Goal: Information Seeking & Learning: Learn about a topic

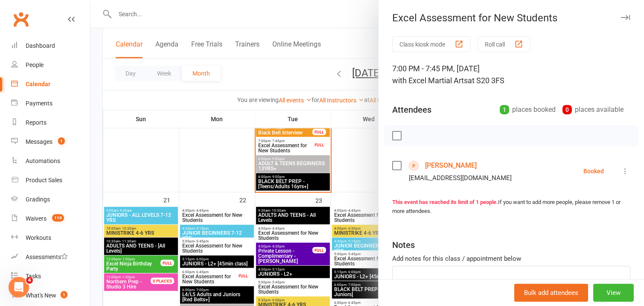
click at [621, 16] on icon "button" at bounding box center [625, 17] width 9 height 5
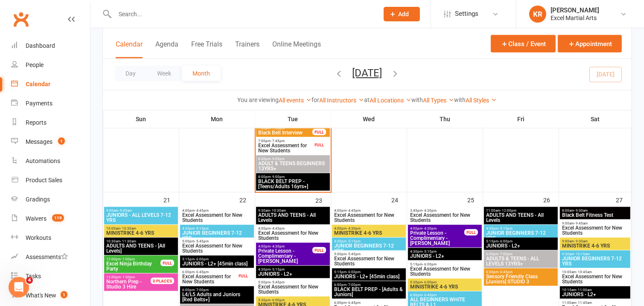
drag, startPoint x: 442, startPoint y: 50, endPoint x: 434, endPoint y: 48, distance: 8.3
click at [442, 49] on div "Calendar Agenda Free Trials Trainers Online Meetings Class / Event Appointment" at bounding box center [367, 43] width 529 height 31
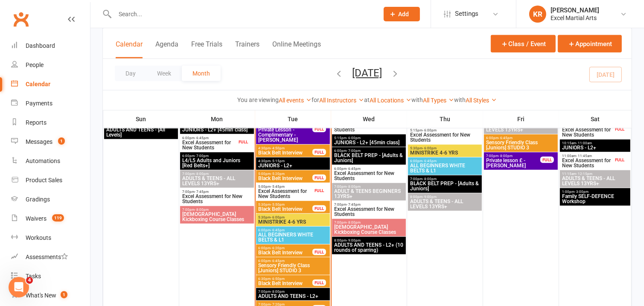
scroll to position [634, 0]
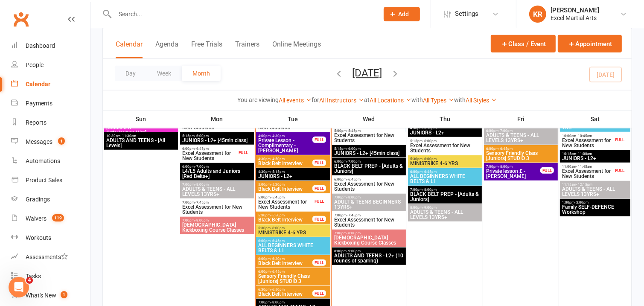
click at [353, 71] on button "September 2025" at bounding box center [368, 73] width 30 height 12
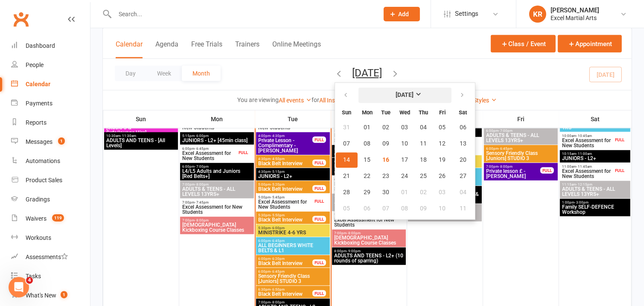
click at [396, 93] on strong "September 2025" at bounding box center [405, 95] width 18 height 7
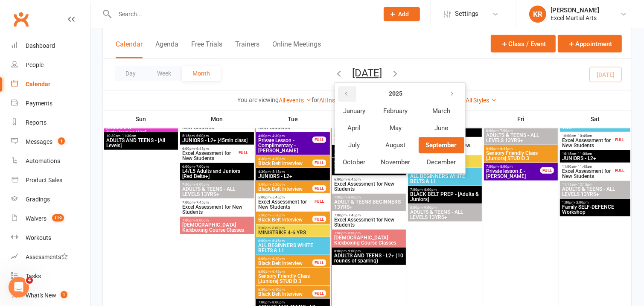
click at [344, 94] on icon "button" at bounding box center [347, 94] width 6 height 7
click at [343, 163] on span "October" at bounding box center [354, 162] width 23 height 8
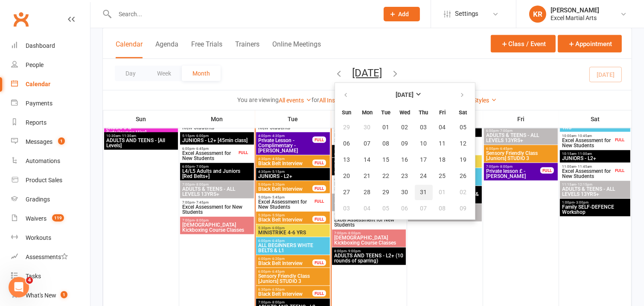
click at [415, 189] on button "31" at bounding box center [424, 192] width 18 height 15
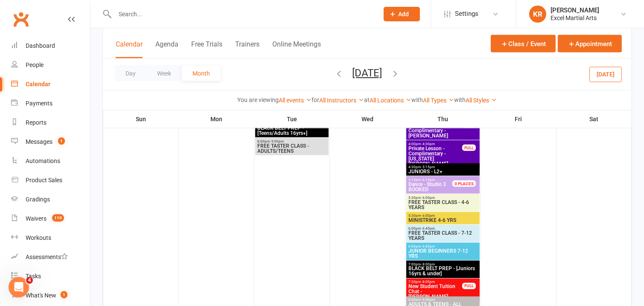
scroll to position [1163, 0]
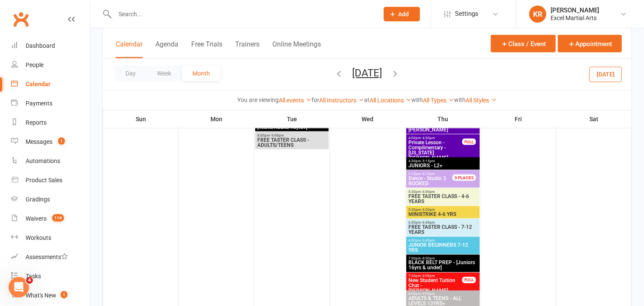
click at [453, 197] on span "FREE TASTER CLASS - 4-6 YEARS" at bounding box center [443, 199] width 70 height 10
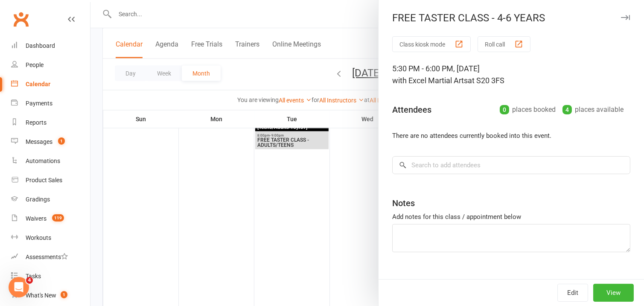
click at [621, 18] on icon "button" at bounding box center [625, 17] width 9 height 5
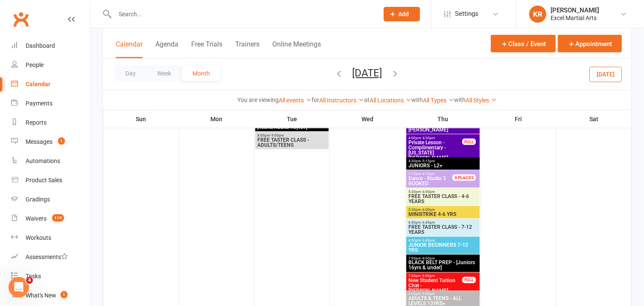
click at [455, 212] on span "MINISTRIKE 4-6 YRS" at bounding box center [443, 214] width 70 height 5
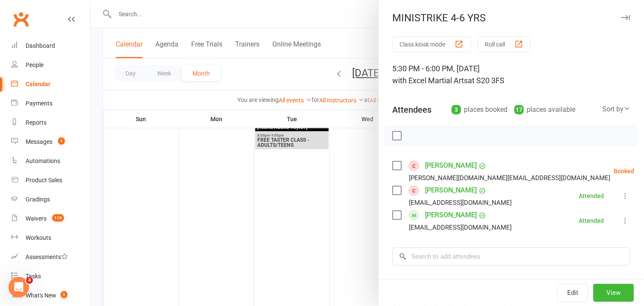
click at [621, 15] on icon "button" at bounding box center [625, 17] width 9 height 5
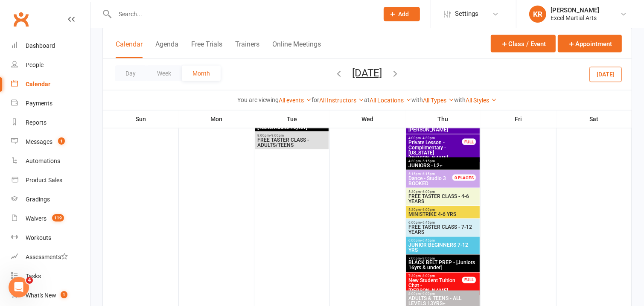
click at [451, 245] on span "JUNIOR BEGINNERS 7-12 YRS" at bounding box center [443, 248] width 70 height 10
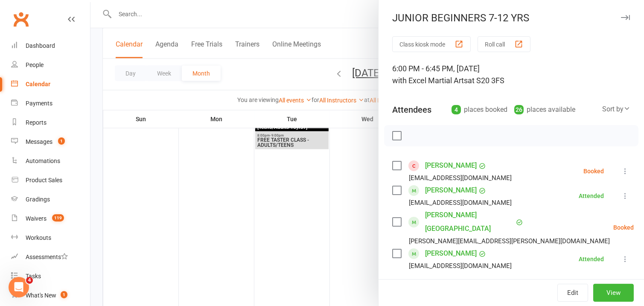
click at [621, 17] on icon "button" at bounding box center [625, 17] width 9 height 5
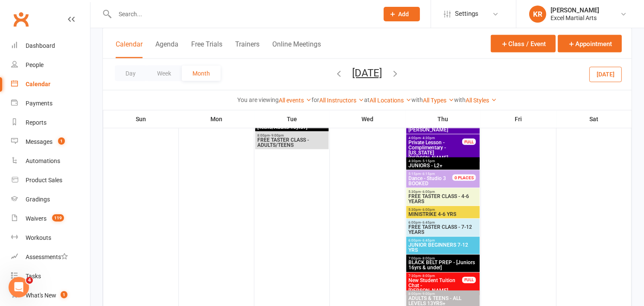
click at [448, 264] on span "BLACK BELT PREP - [Juniors 16yrs & under]" at bounding box center [443, 265] width 70 height 10
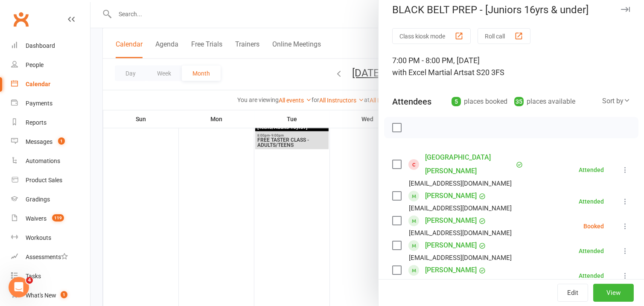
scroll to position [0, 0]
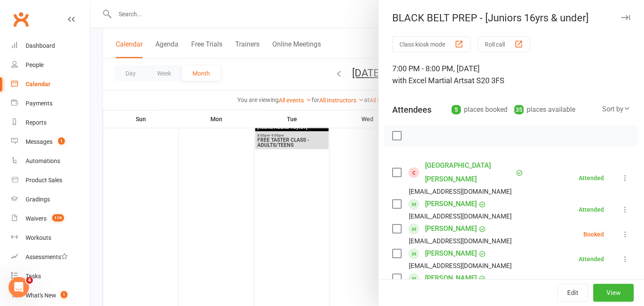
click at [621, 16] on icon "button" at bounding box center [625, 17] width 9 height 5
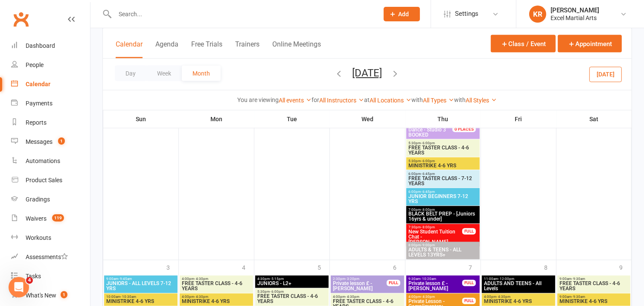
scroll to position [1217, 0]
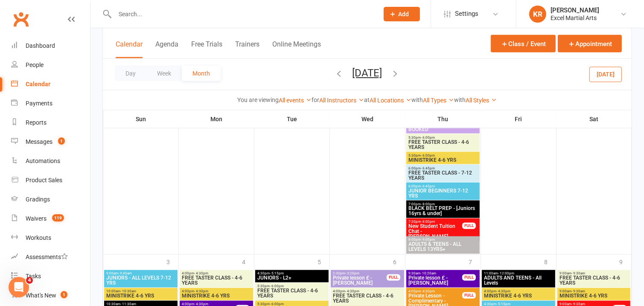
click at [436, 243] on span "ADULTS & TEENS - ALL LEVELS 13YRS+" at bounding box center [443, 247] width 70 height 10
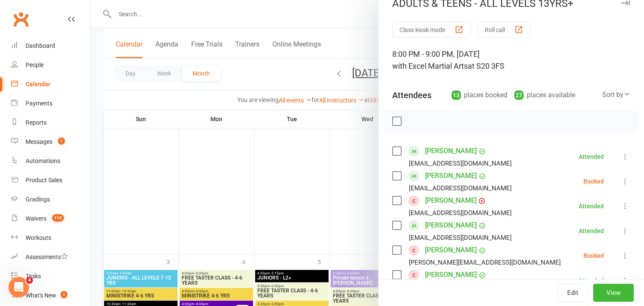
scroll to position [0, 0]
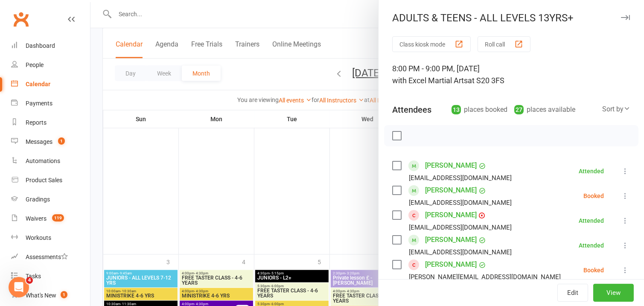
click at [621, 19] on icon "button" at bounding box center [625, 17] width 9 height 5
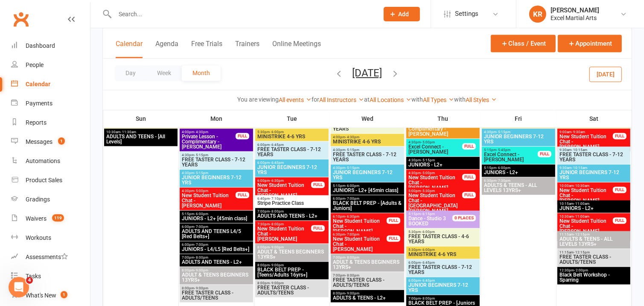
scroll to position [1439, 0]
